Goal: Use online tool/utility: Utilize a website feature to perform a specific function

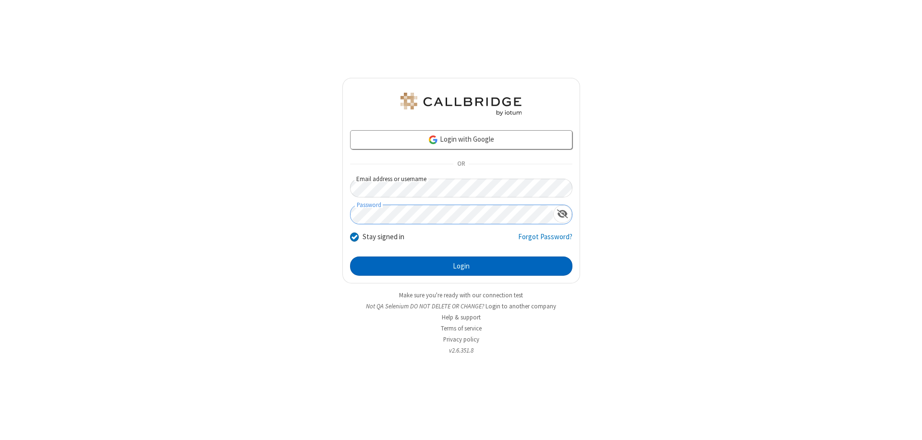
click at [461, 266] on button "Login" at bounding box center [461, 266] width 222 height 19
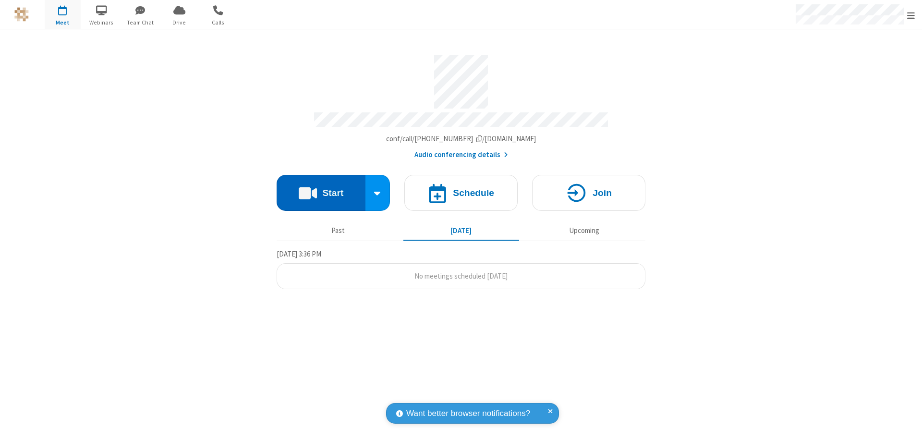
click at [321, 188] on button "Start" at bounding box center [321, 193] width 89 height 36
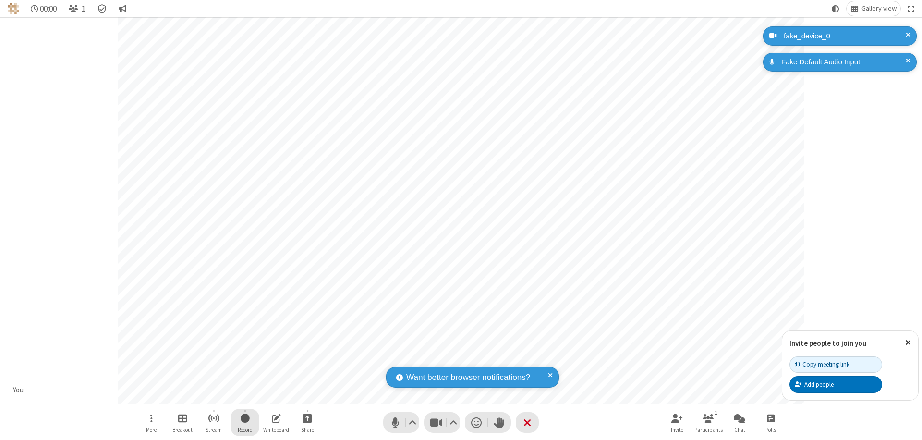
click at [245, 422] on span "Start recording" at bounding box center [245, 418] width 9 height 12
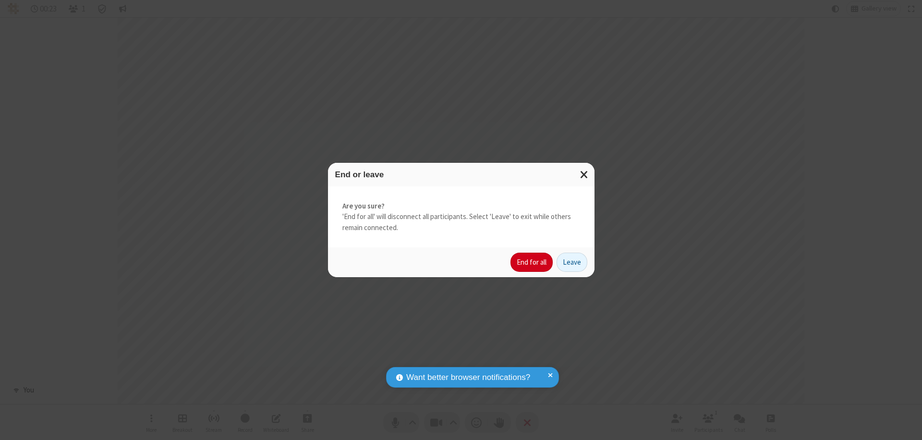
click at [532, 262] on button "End for all" at bounding box center [532, 262] width 42 height 19
